Goal: Task Accomplishment & Management: Use online tool/utility

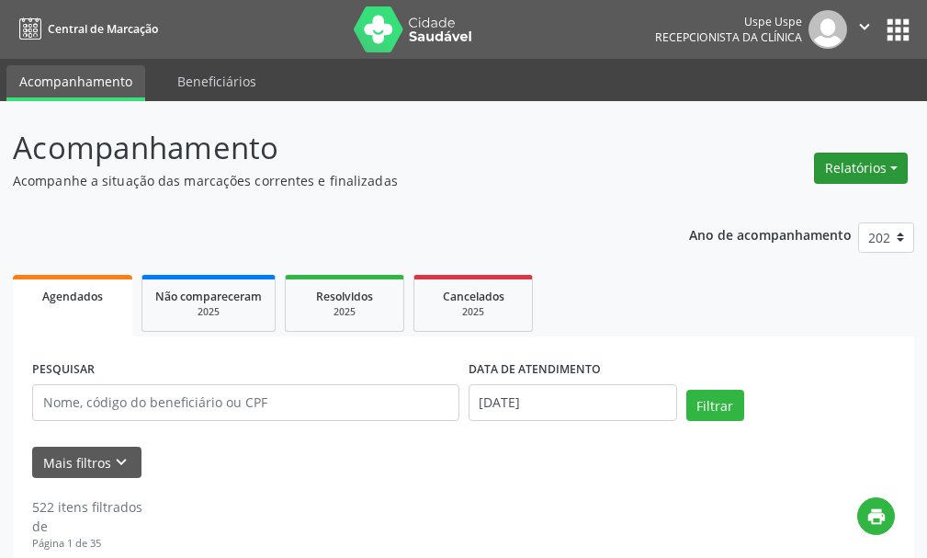
click at [859, 158] on button "Relatórios" at bounding box center [861, 167] width 94 height 31
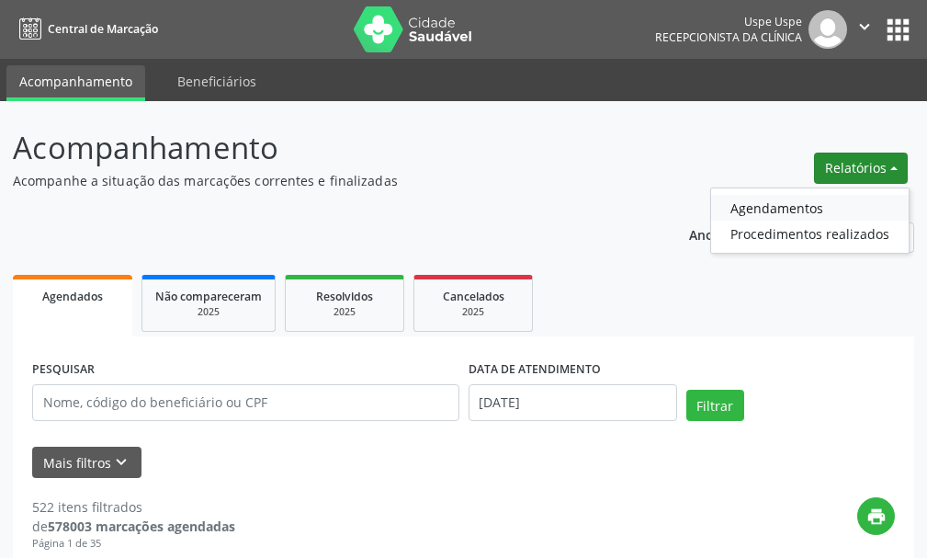
click at [782, 209] on link "Agendamentos" at bounding box center [809, 208] width 197 height 26
select select "9"
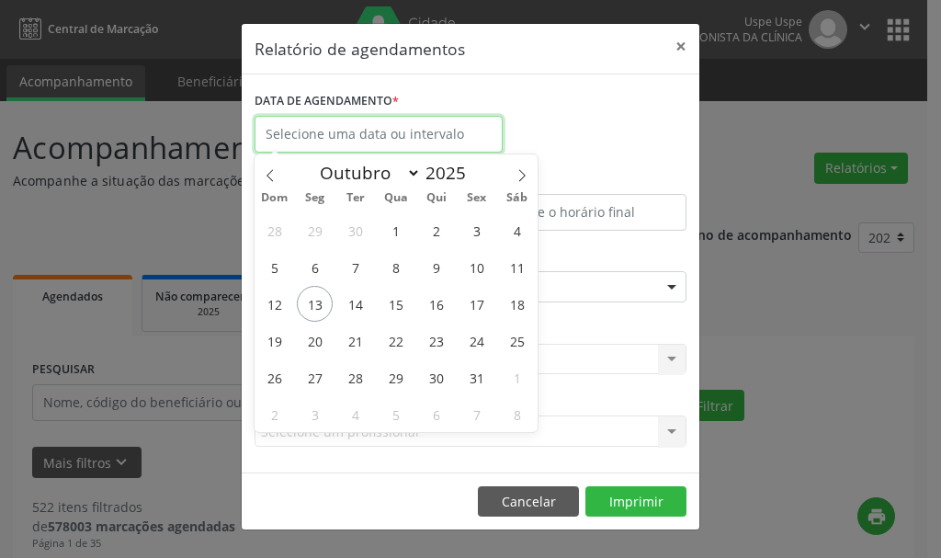
click at [360, 142] on input "text" at bounding box center [378, 134] width 248 height 37
click at [356, 301] on span "14" at bounding box center [355, 304] width 36 height 36
type input "[DATE]"
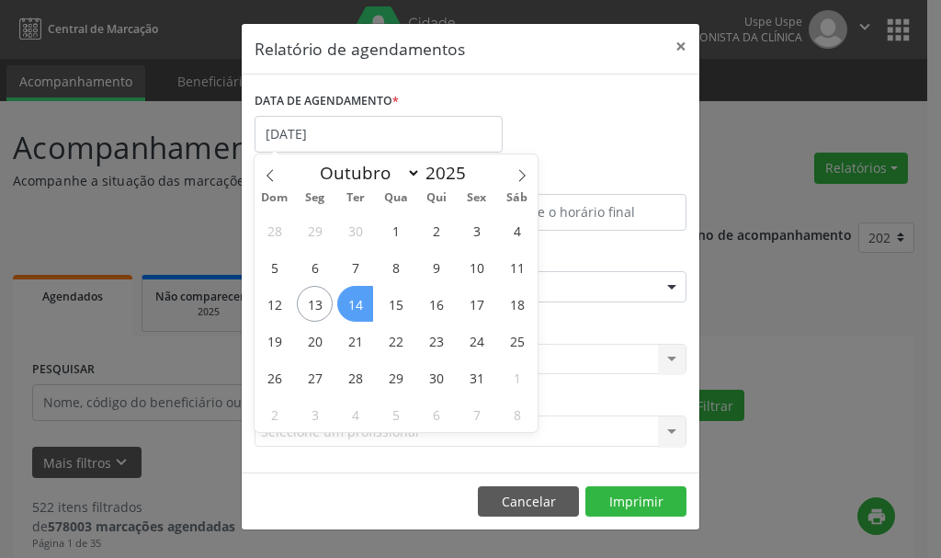
click at [356, 301] on span "14" at bounding box center [355, 304] width 36 height 36
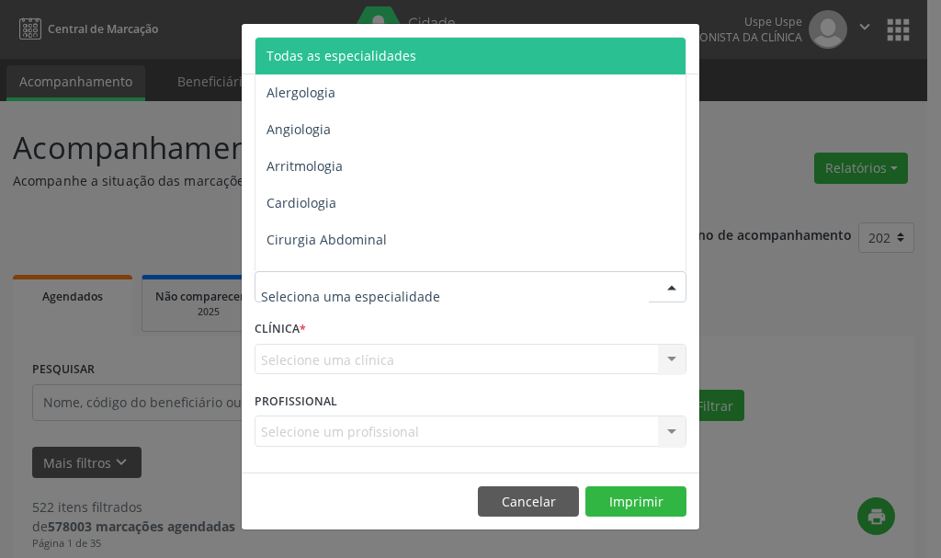
click at [335, 291] on input "text" at bounding box center [455, 295] width 388 height 37
click at [351, 61] on span "Todas as especialidades" at bounding box center [341, 55] width 150 height 17
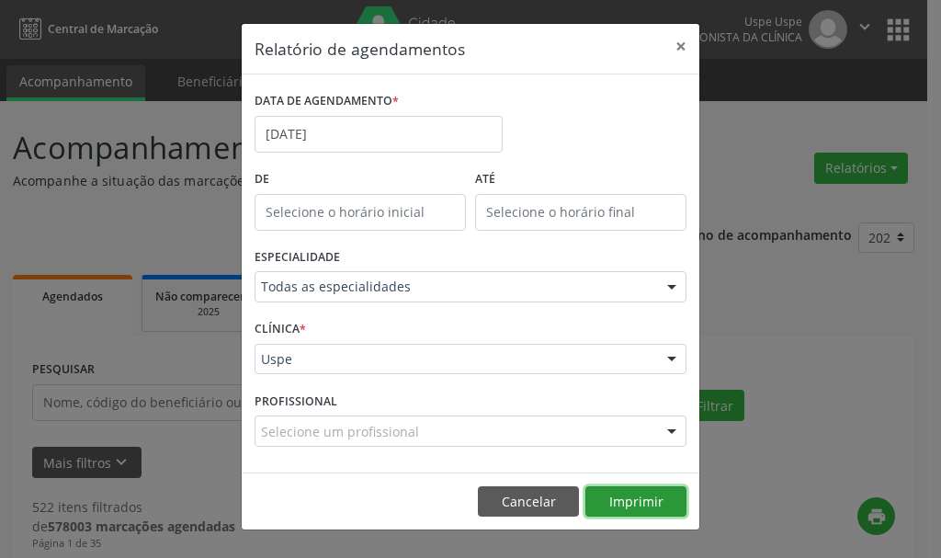
click at [643, 499] on button "Imprimir" at bounding box center [635, 501] width 101 height 31
